Goal: Information Seeking & Learning: Understand process/instructions

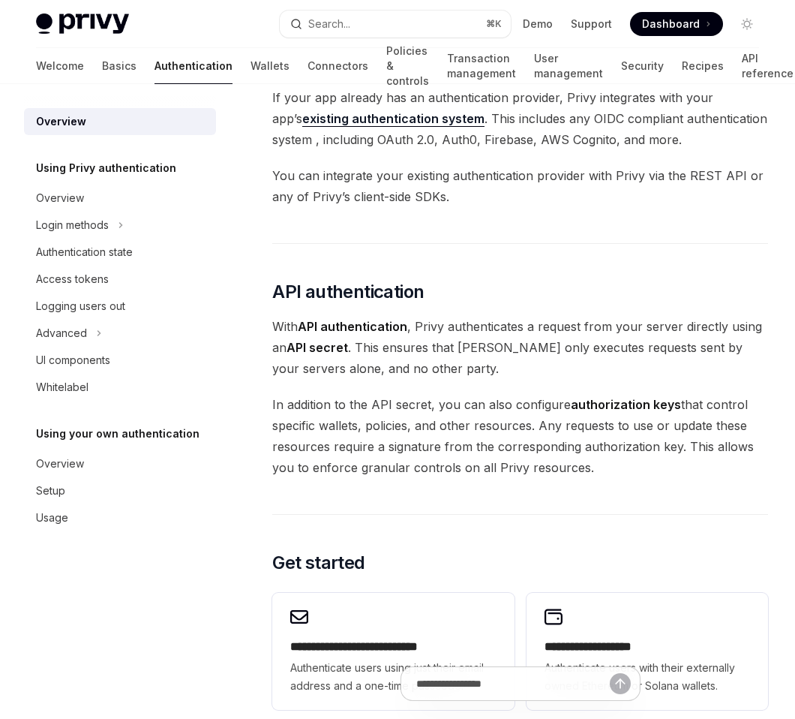
scroll to position [971, 0]
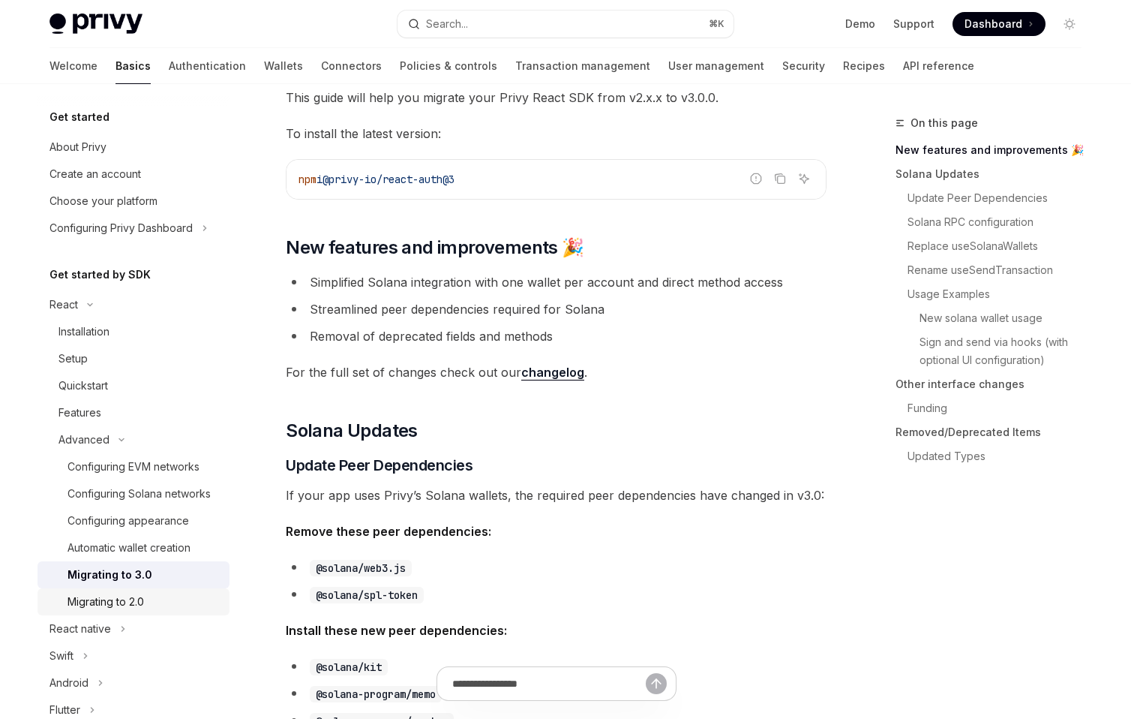
scroll to position [414, 0]
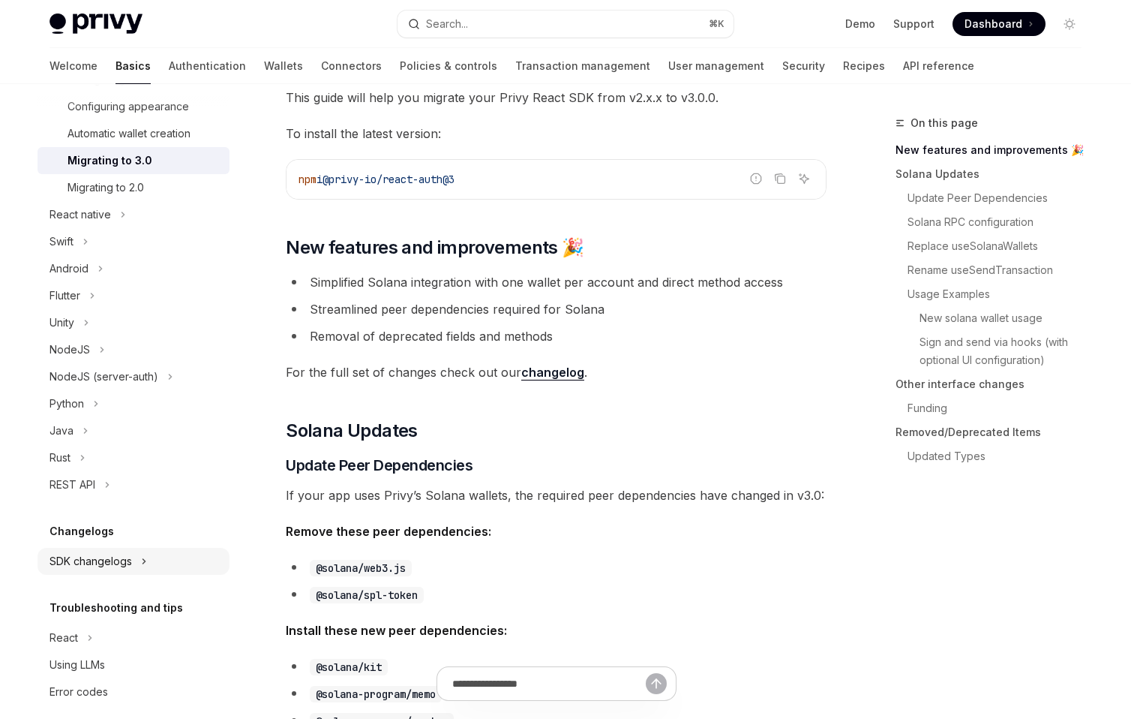
click at [108, 557] on div "SDK changelogs" at bounding box center [91, 561] width 83 height 18
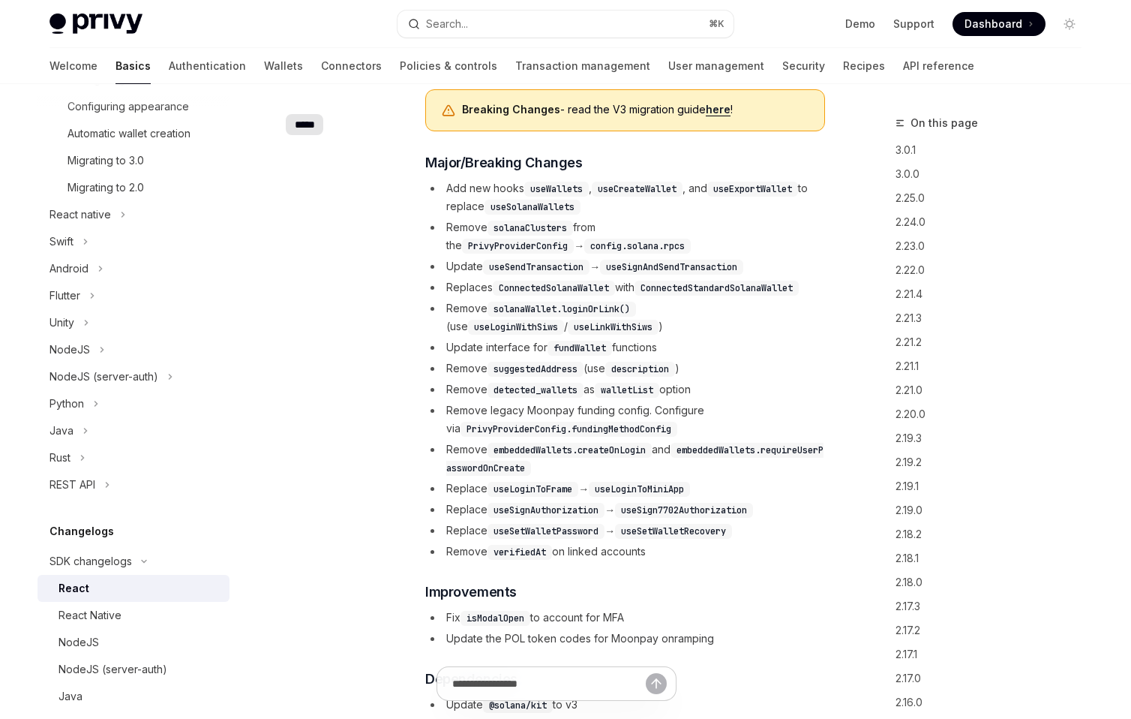
scroll to position [476, 0]
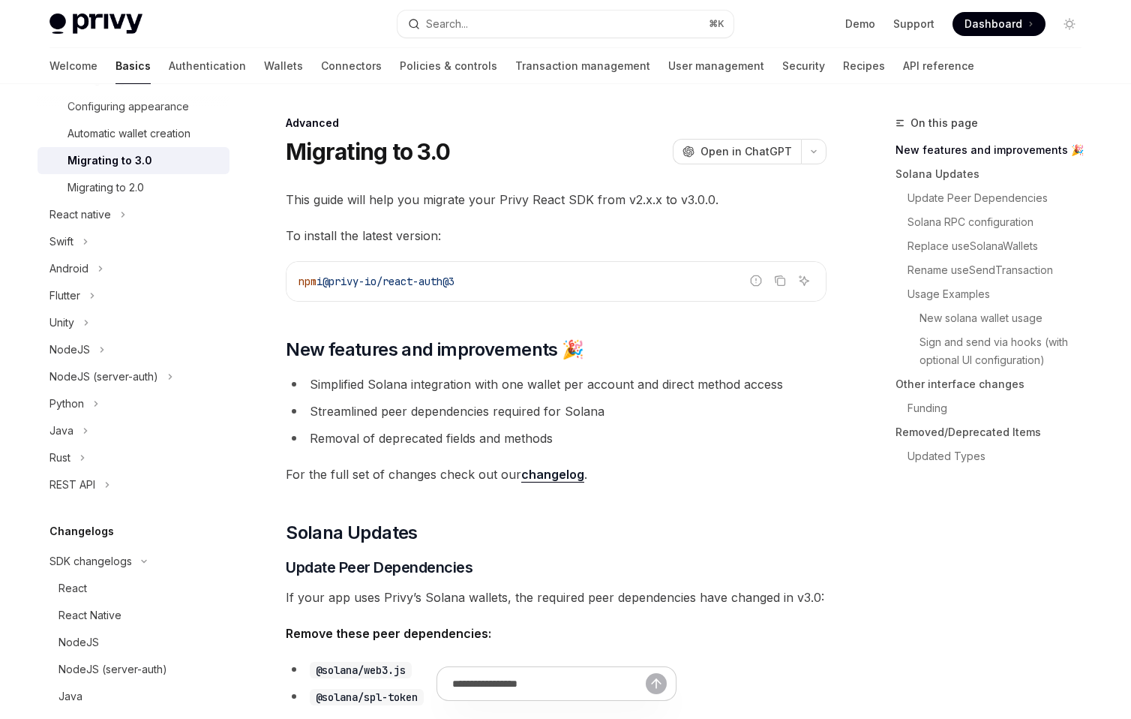
drag, startPoint x: 484, startPoint y: 279, endPoint x: 291, endPoint y: 281, distance: 192.8
click at [291, 281] on div "npm i @privy-io/react-auth@3" at bounding box center [556, 281] width 539 height 39
copy span "npm i @privy-io/react-auth@3"
click at [492, 286] on code "npm i @privy-io/react-auth@3" at bounding box center [556, 281] width 515 height 18
click at [495, 281] on code "npm i @privy-io/react-auth@3" at bounding box center [556, 281] width 515 height 18
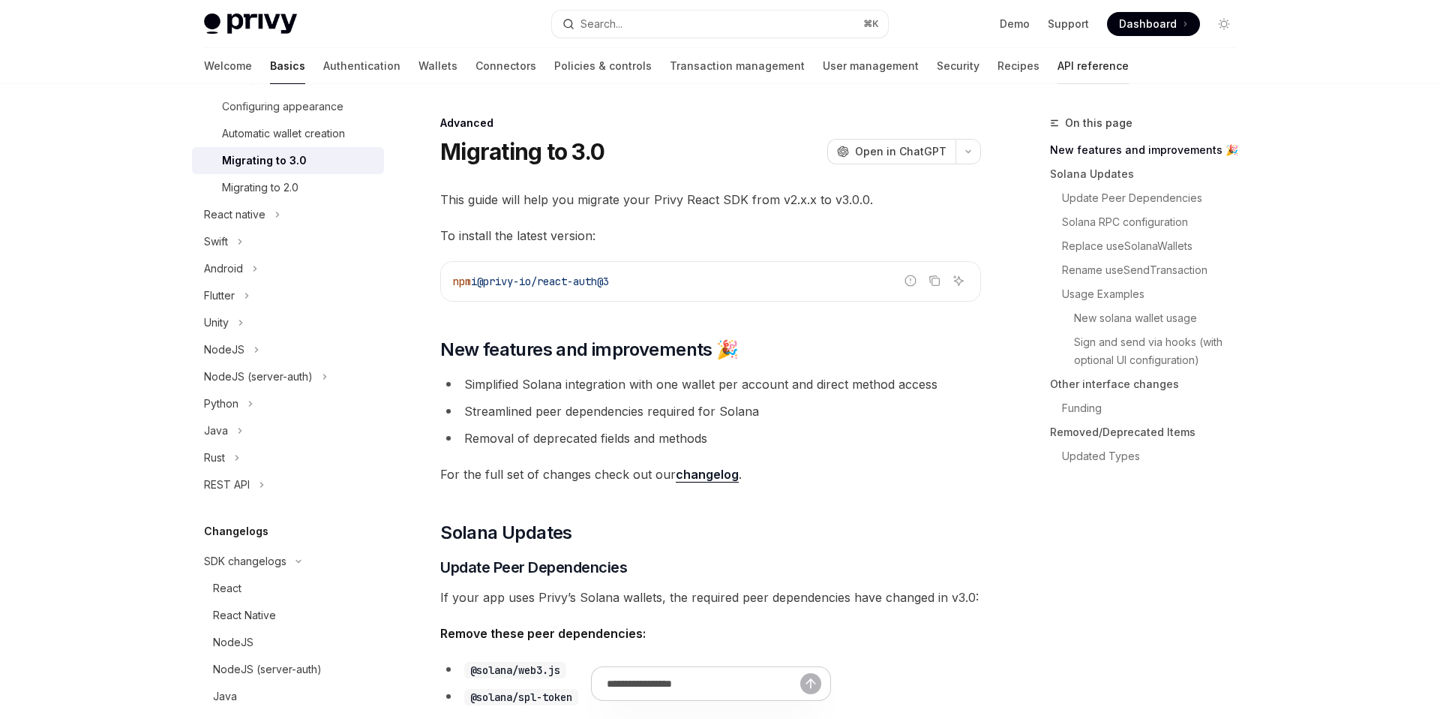
click at [1058, 65] on link "API reference" at bounding box center [1093, 66] width 71 height 36
type textarea "*"
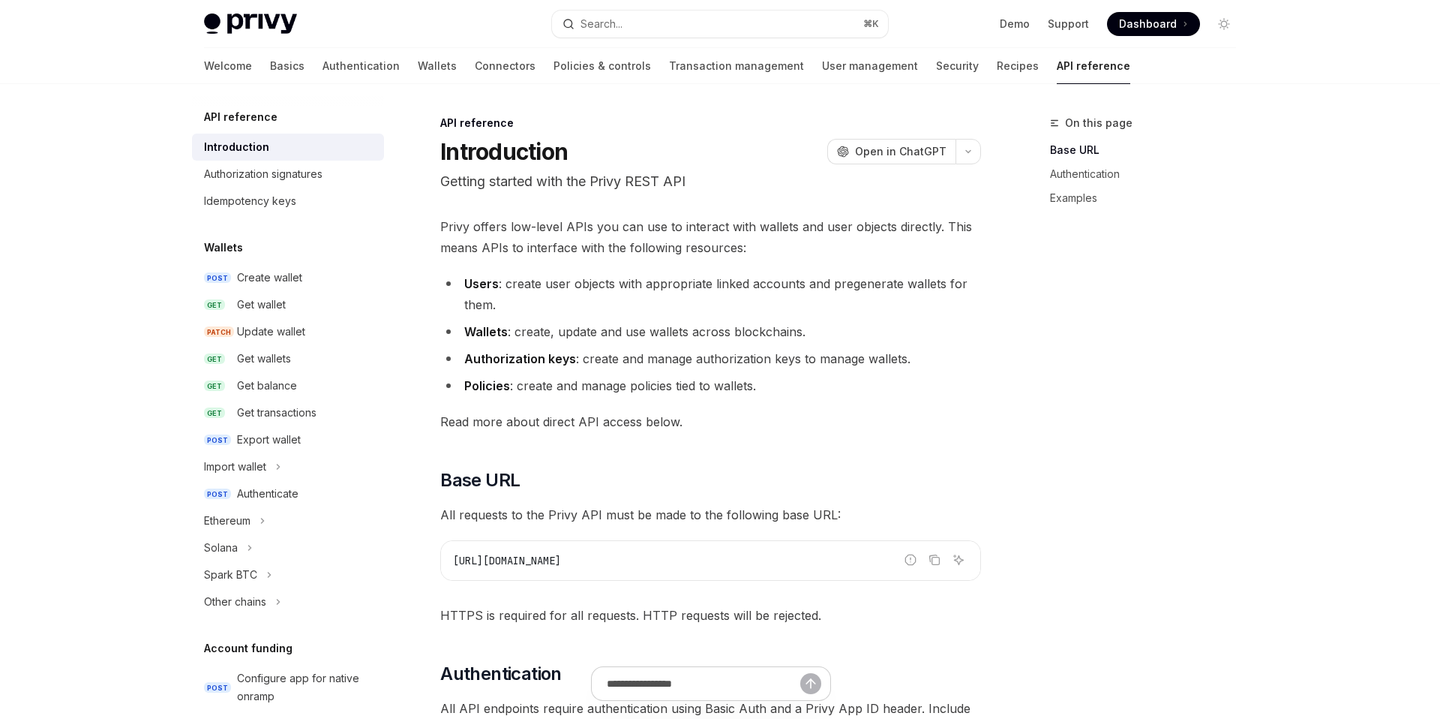
scroll to position [858, 0]
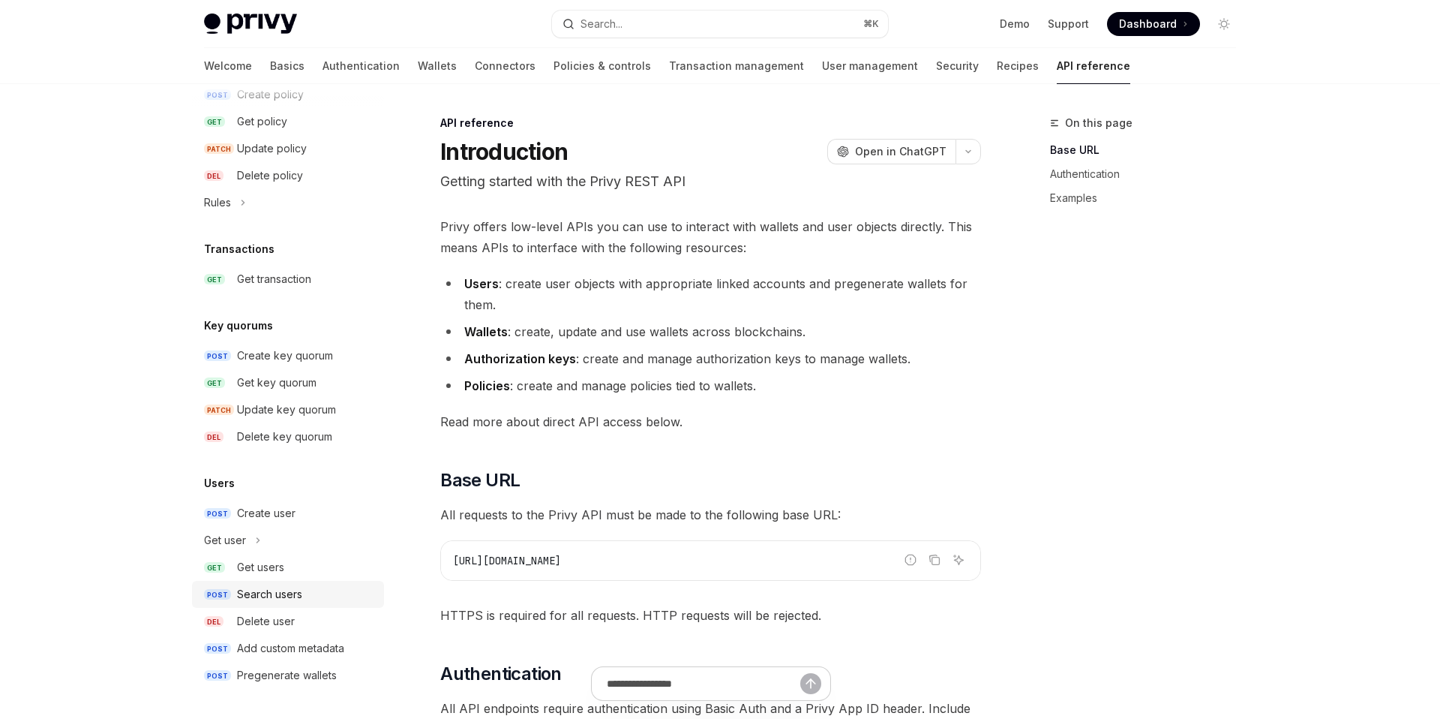
click at [277, 587] on div "Search users" at bounding box center [269, 594] width 65 height 18
click at [268, 592] on div "Search users" at bounding box center [269, 594] width 65 height 18
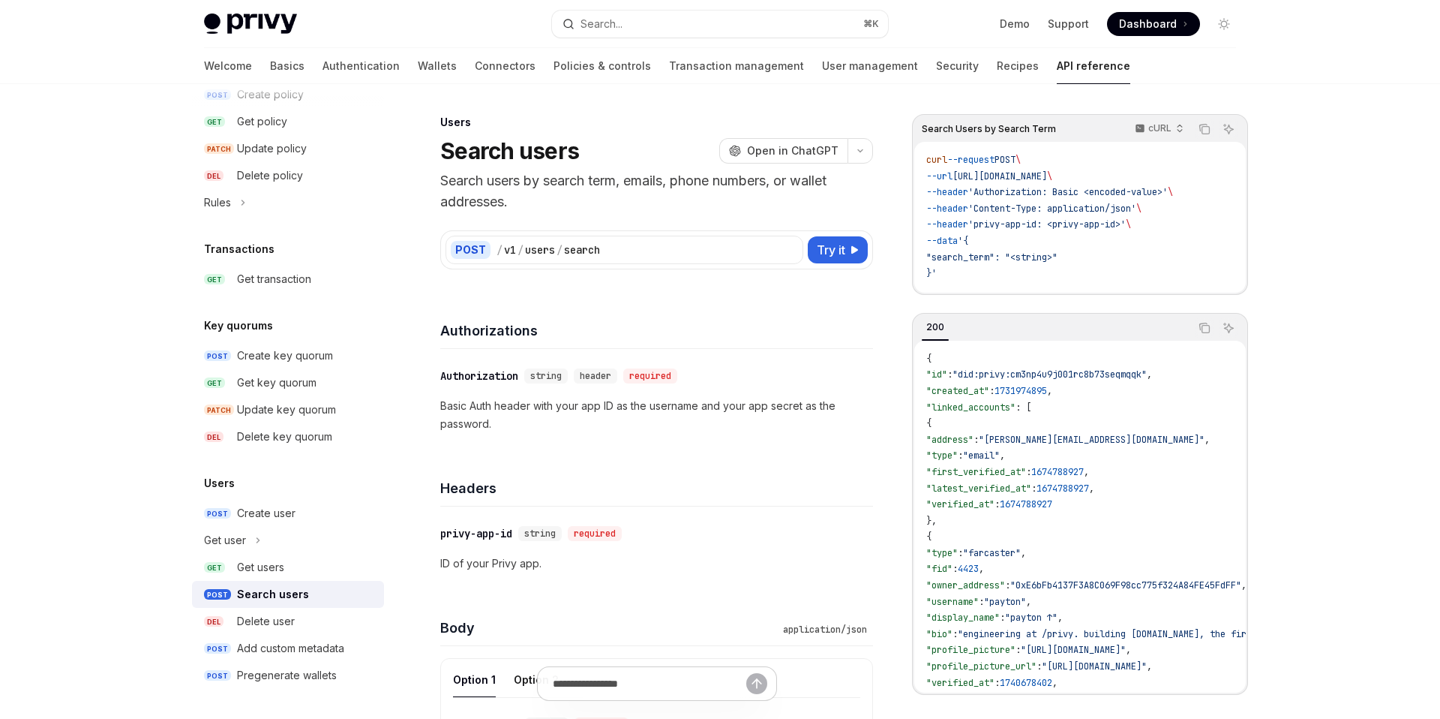
scroll to position [139, 0]
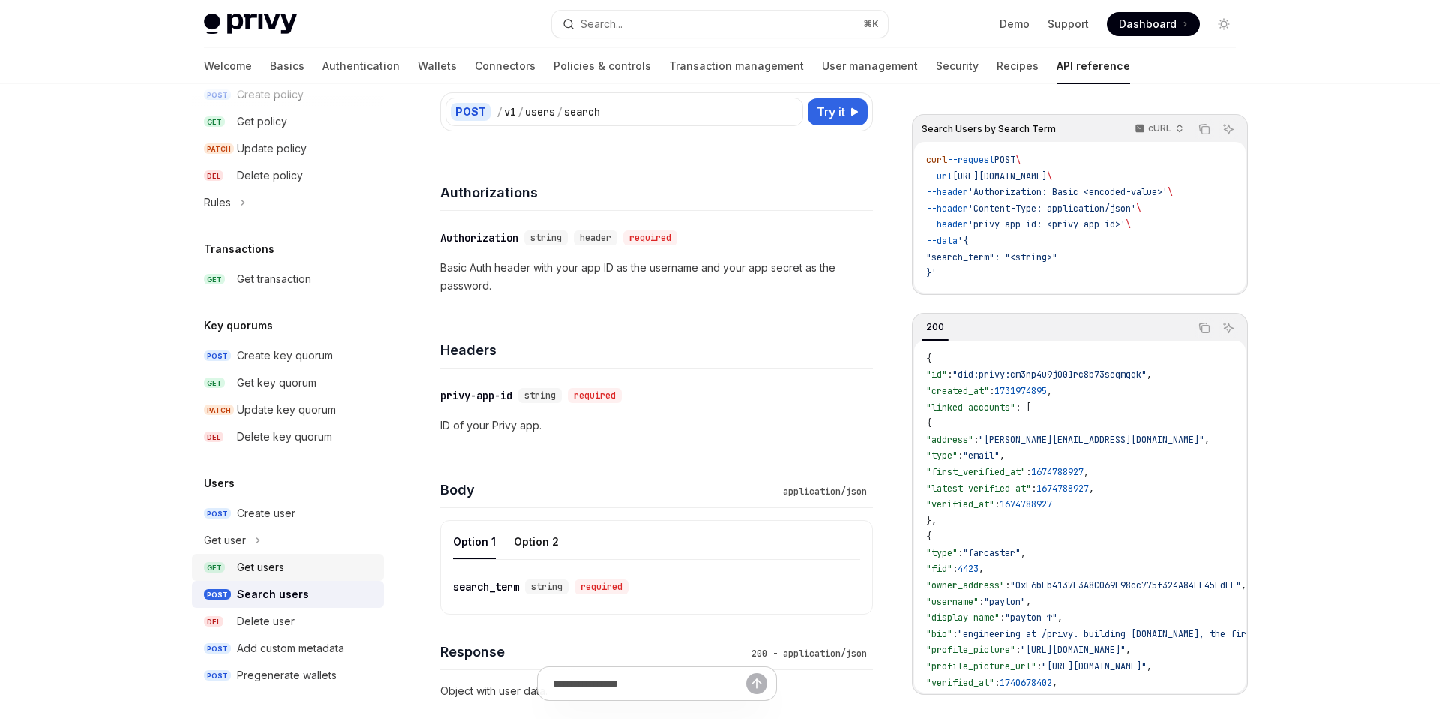
click at [270, 555] on link "GET Get users" at bounding box center [288, 567] width 192 height 27
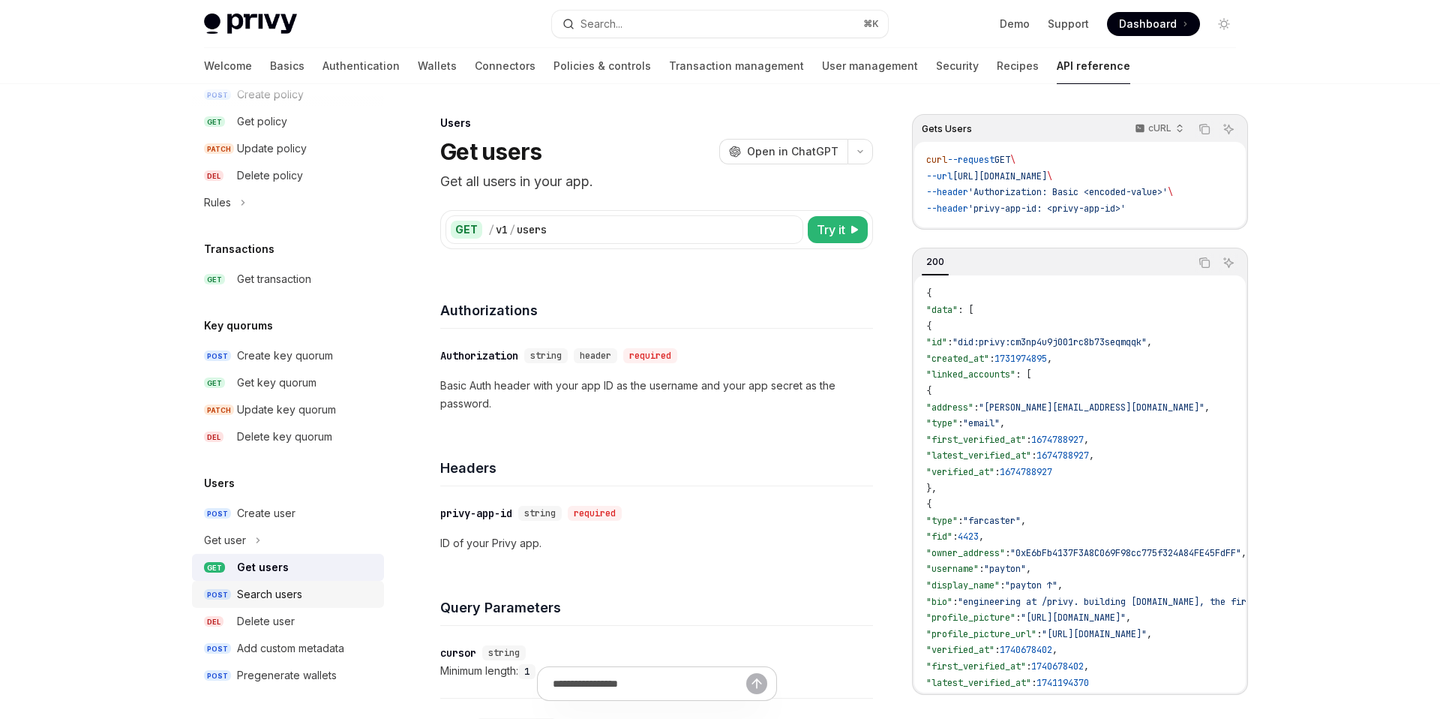
click at [274, 586] on div "Search users" at bounding box center [269, 594] width 65 height 18
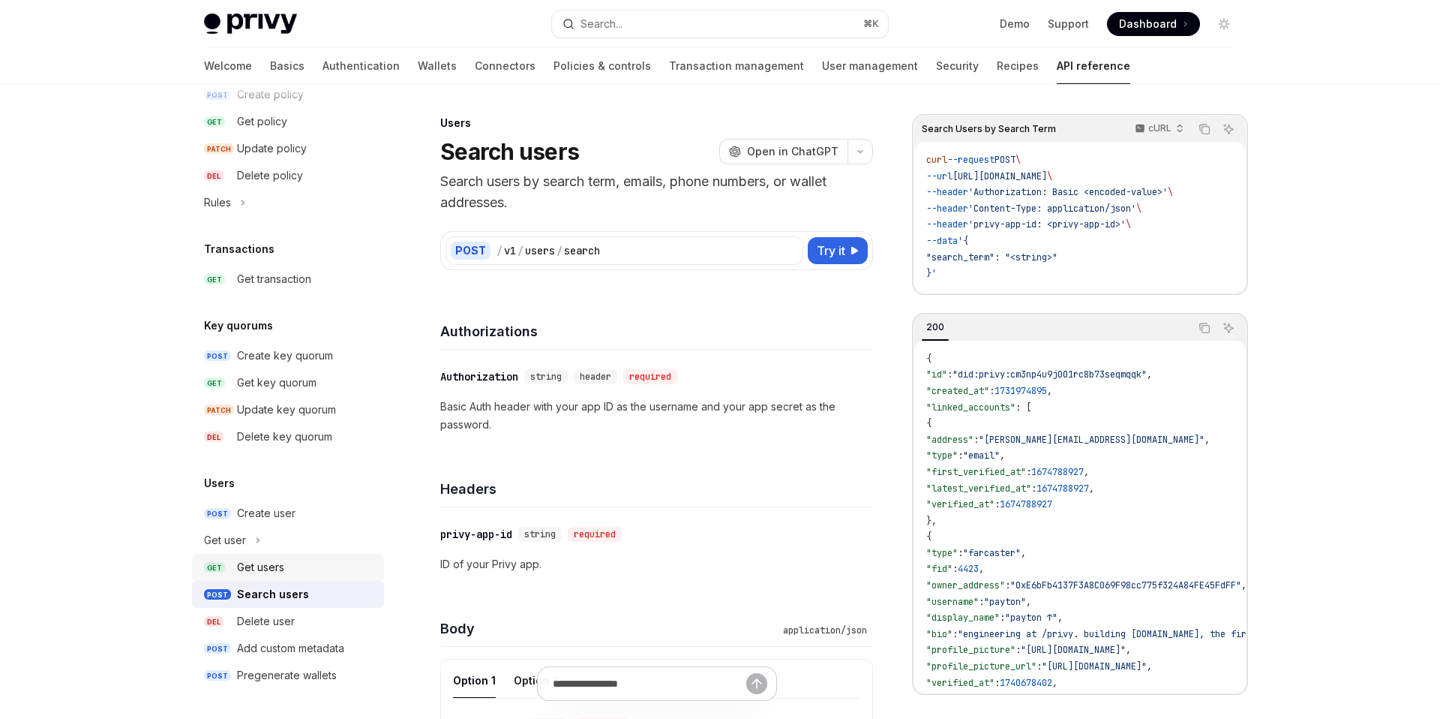
click at [312, 557] on link "GET Get users" at bounding box center [288, 567] width 192 height 27
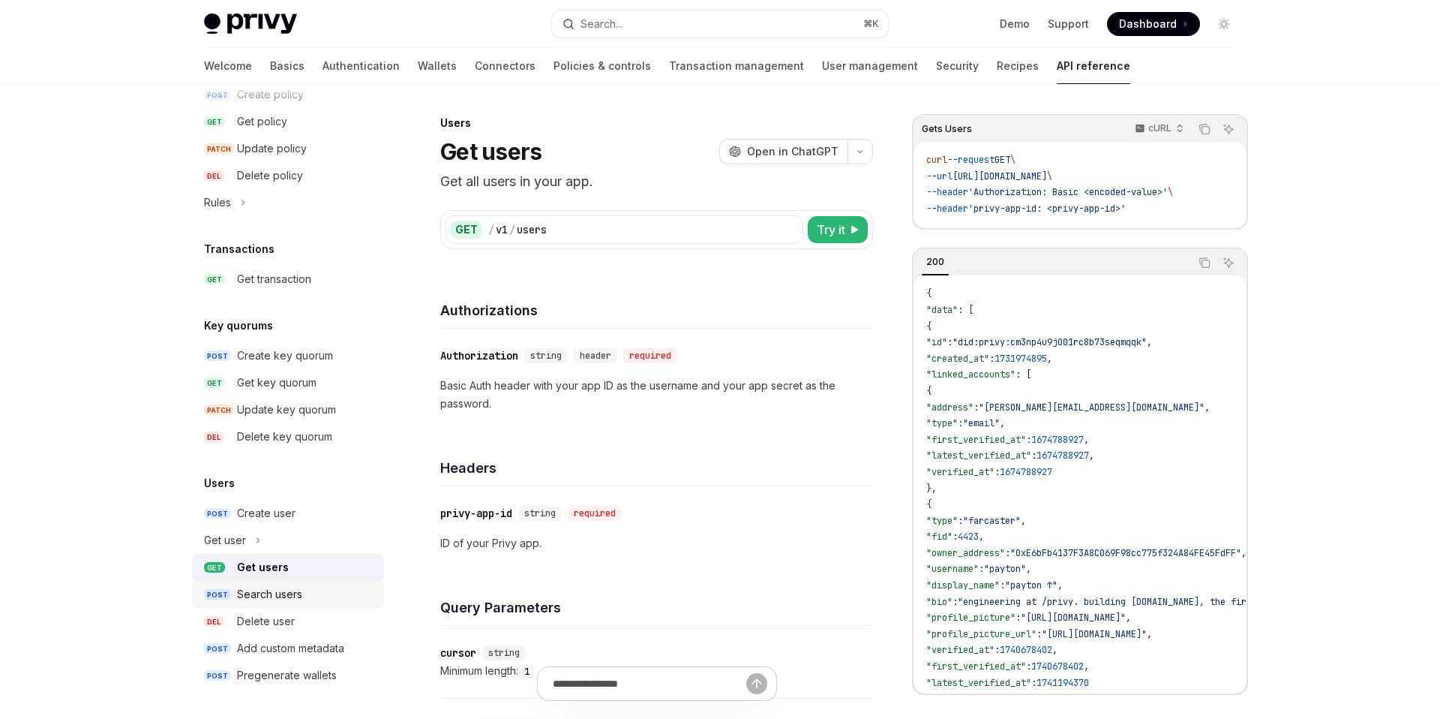
click at [295, 585] on div "Search users" at bounding box center [269, 594] width 65 height 18
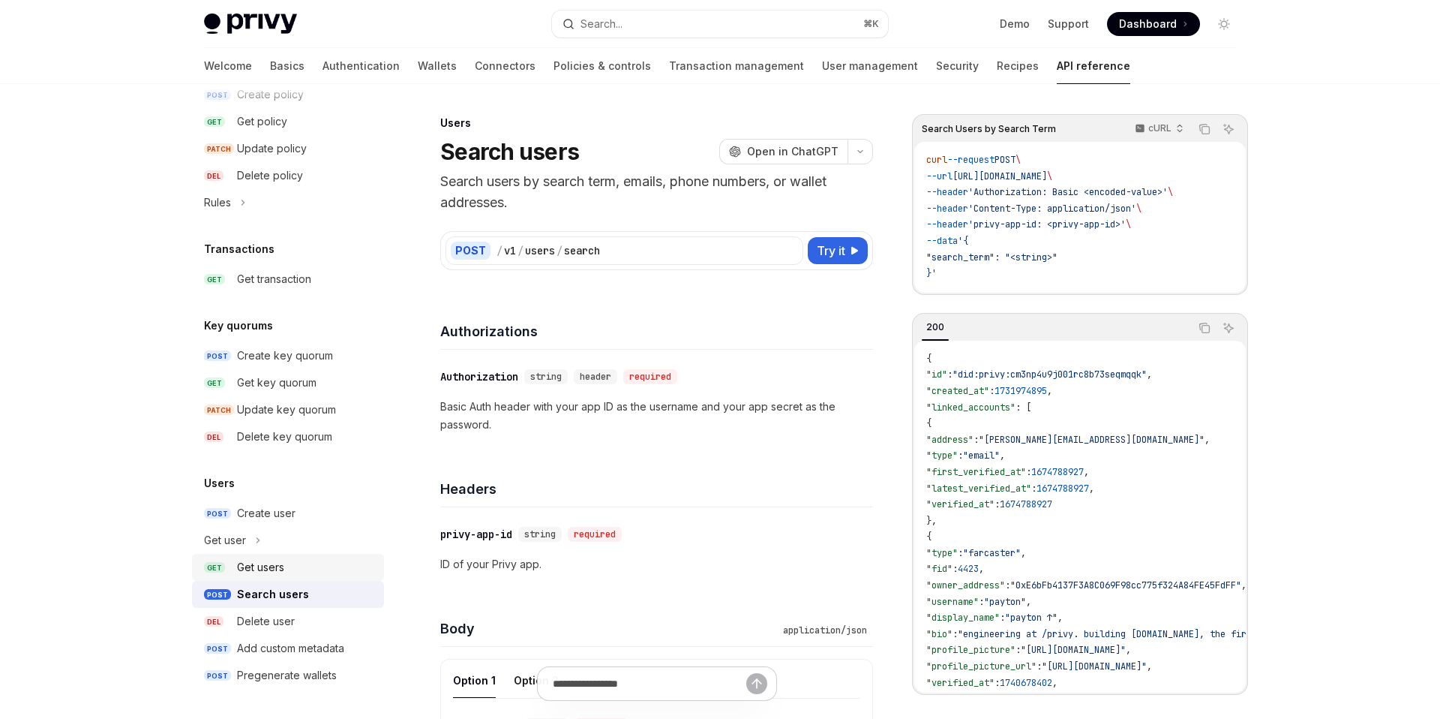
click at [299, 569] on div "Get users" at bounding box center [306, 567] width 138 height 18
type textarea "*"
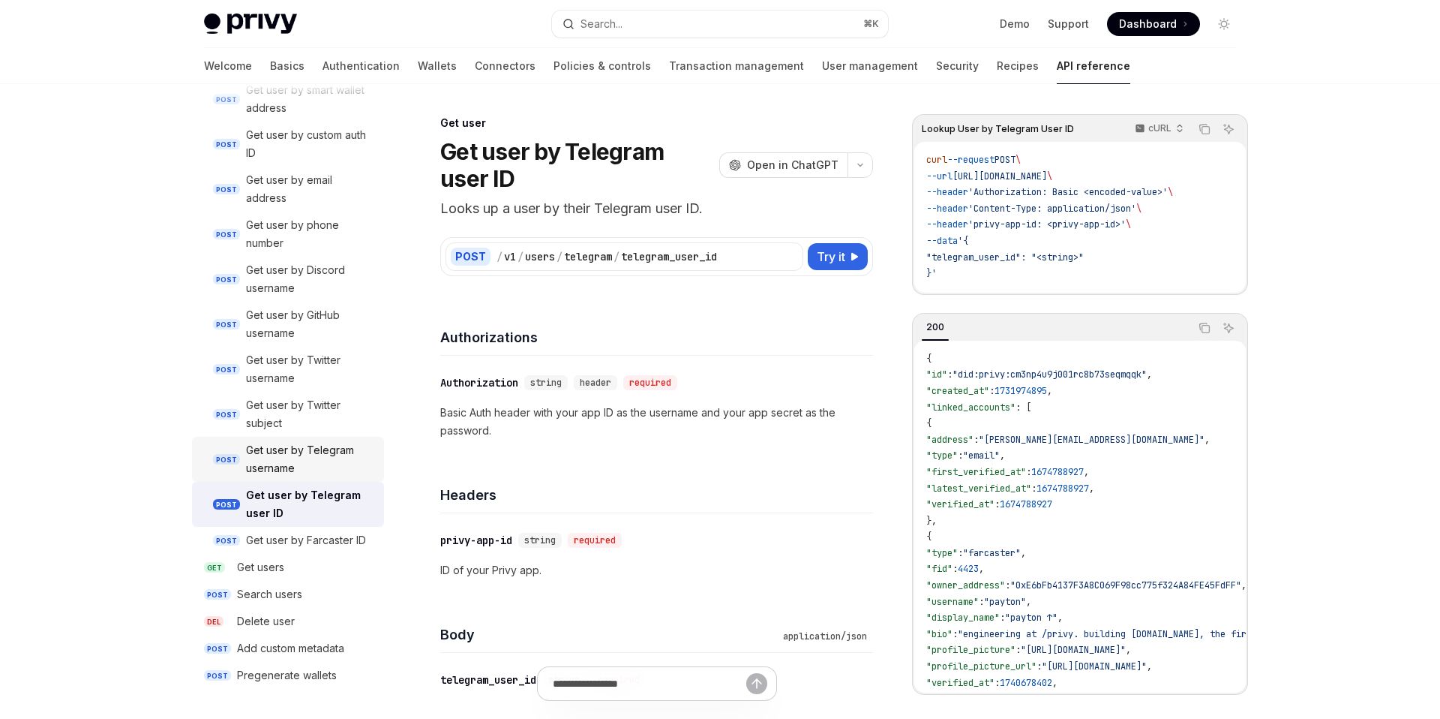
click at [300, 451] on div "Get user by Telegram username" at bounding box center [310, 459] width 129 height 36
type textarea "*"
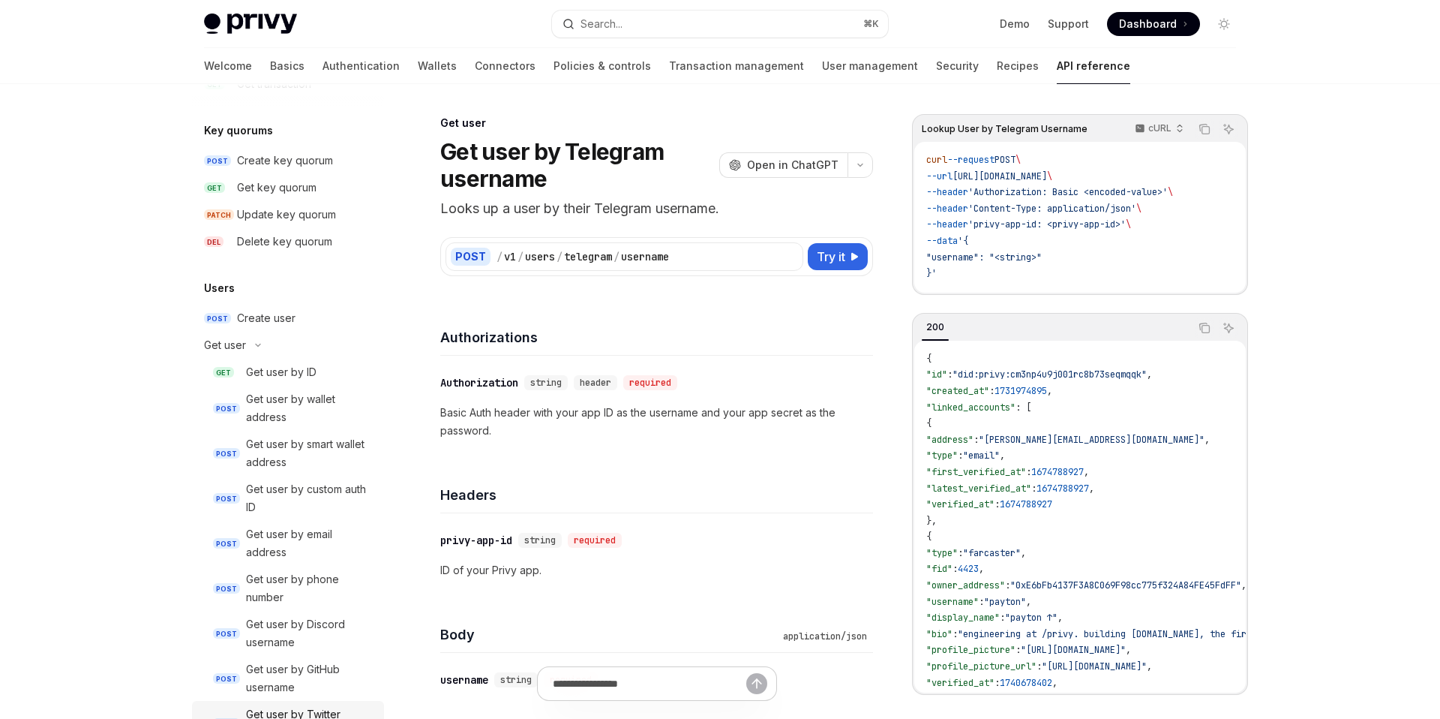
scroll to position [1145, 0]
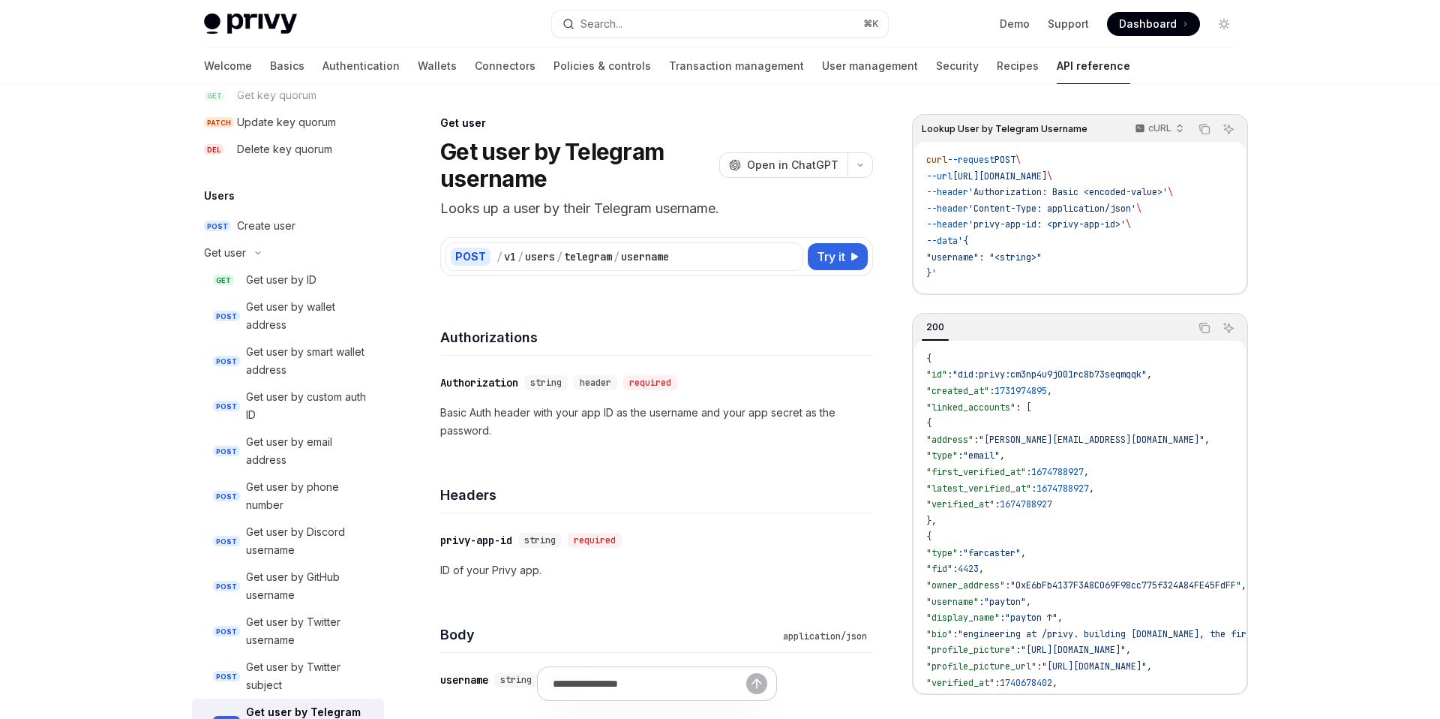
click at [1047, 176] on span "https://api.privy.io/v1/users/telegram/username" at bounding box center [1000, 176] width 95 height 12
